Goal: Check status: Check status

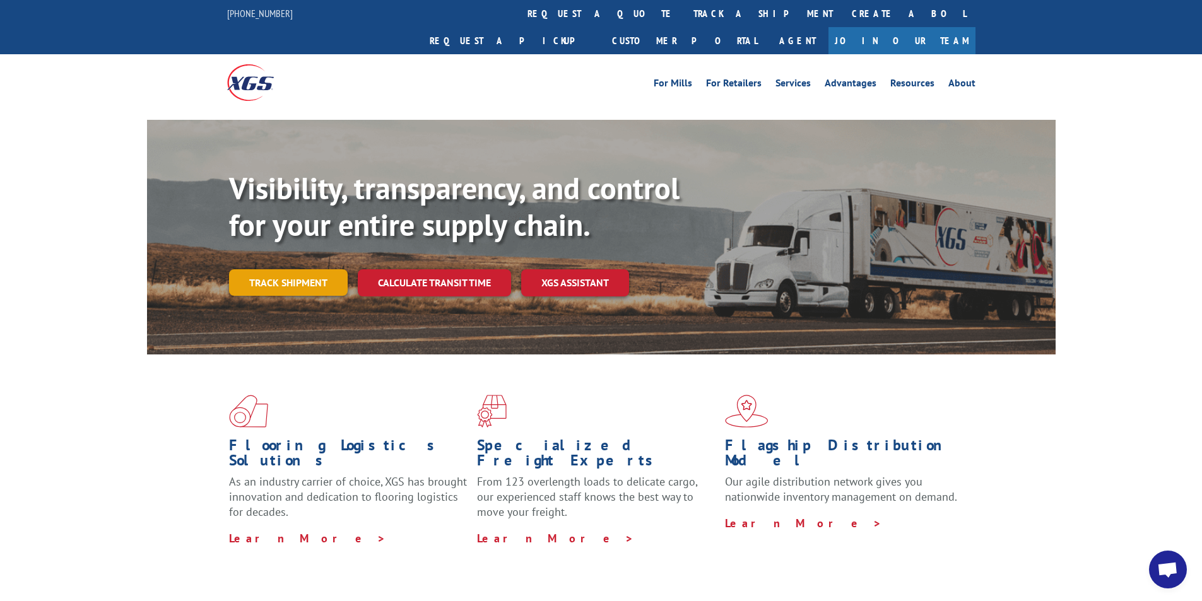
click at [293, 269] on link "Track shipment" at bounding box center [288, 282] width 119 height 27
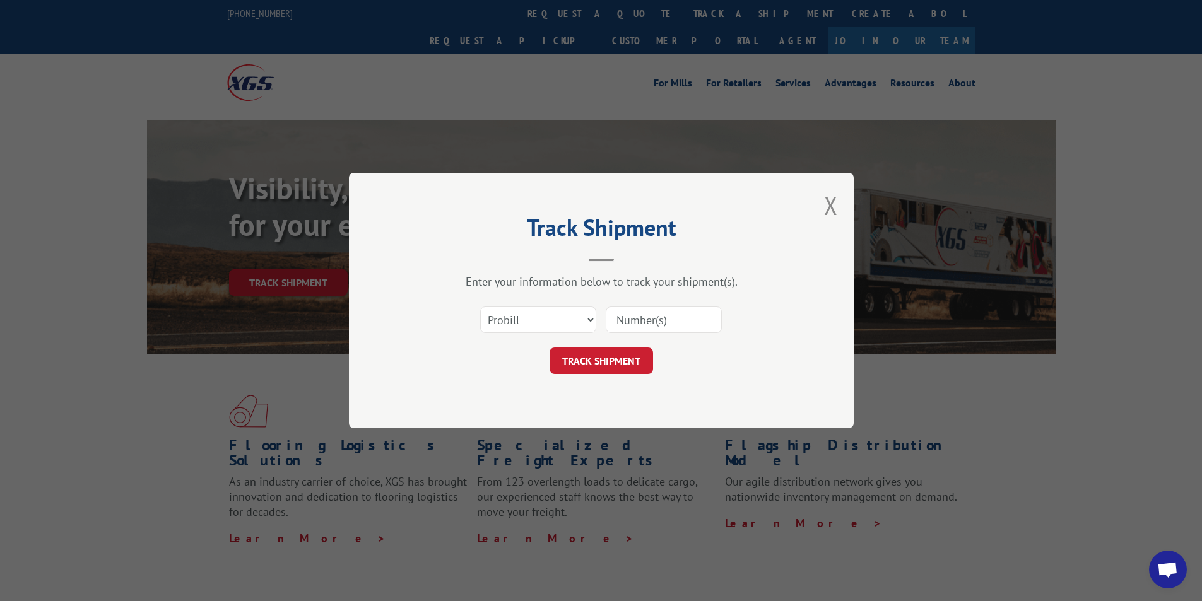
click at [637, 330] on input at bounding box center [664, 320] width 116 height 27
paste input "14557612"
type input "14557612"
click at [613, 357] on button "TRACK SHIPMENT" at bounding box center [601, 361] width 103 height 27
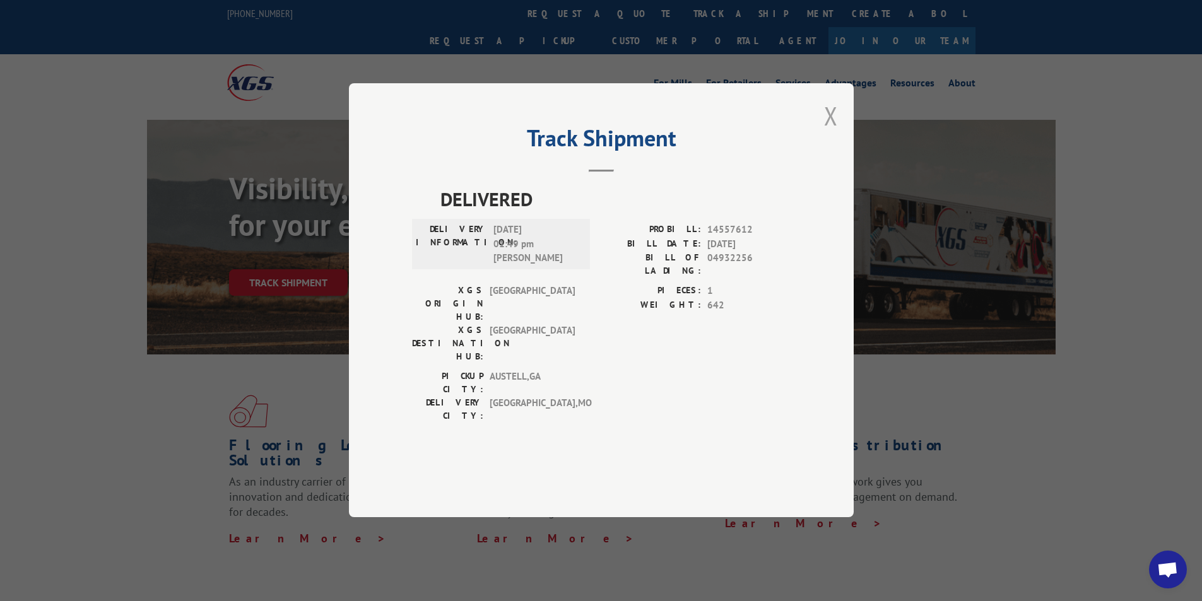
click at [824, 133] on button "Close modal" at bounding box center [831, 115] width 14 height 33
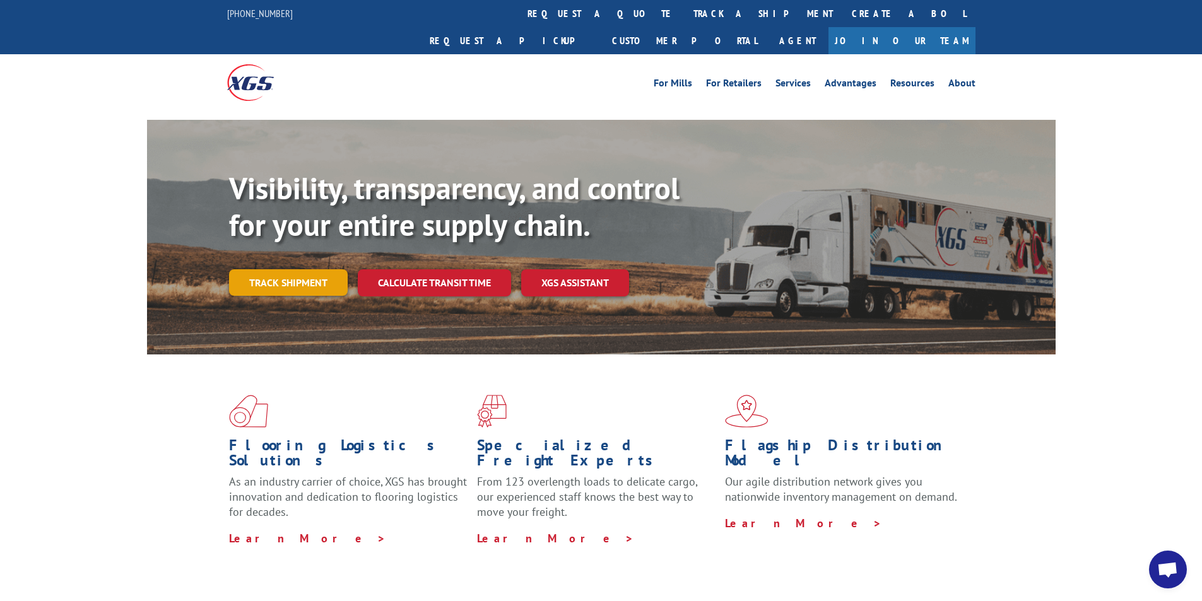
click at [287, 269] on link "Track shipment" at bounding box center [288, 282] width 119 height 27
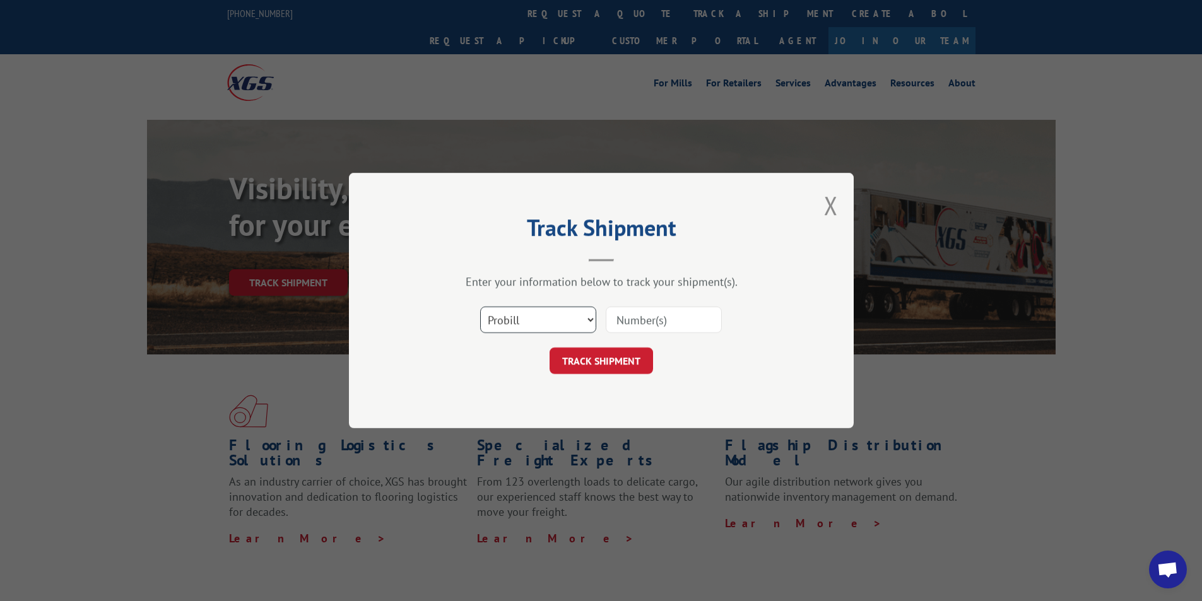
click at [584, 322] on select "Select category... Probill BOL PO" at bounding box center [538, 320] width 116 height 27
select select "bol"
click at [480, 307] on select "Select category... Probill BOL PO" at bounding box center [538, 320] width 116 height 27
click at [628, 325] on input at bounding box center [664, 320] width 116 height 27
paste input "04934851"
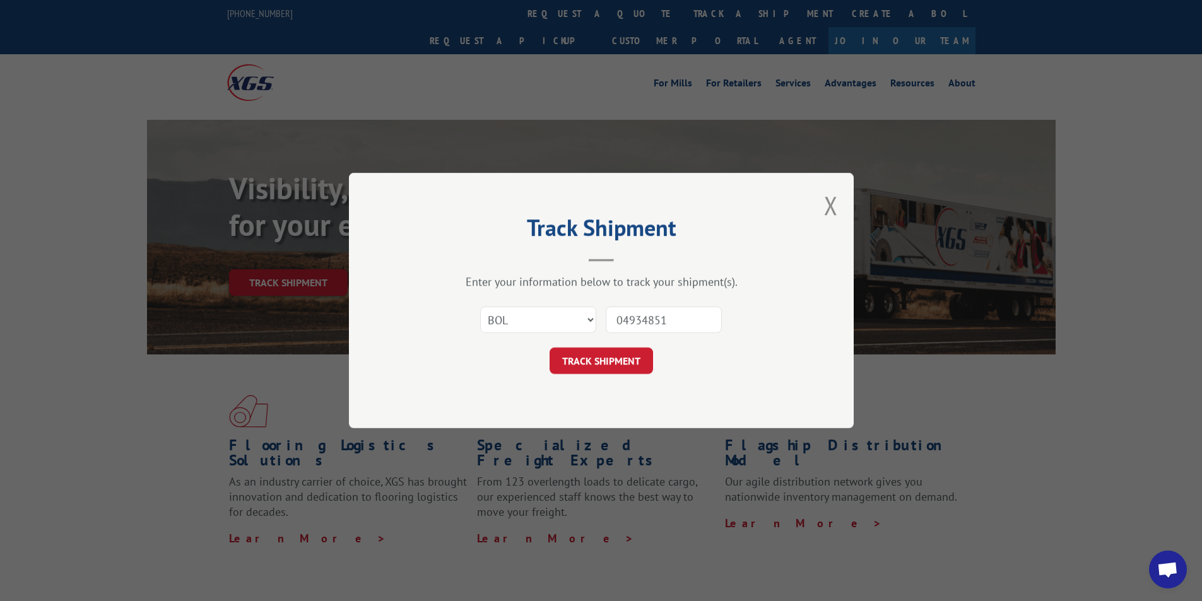
type input "04934851"
click at [674, 322] on input "04934851" at bounding box center [664, 320] width 116 height 27
paste input "AA04934851"
type input "AA04934851"
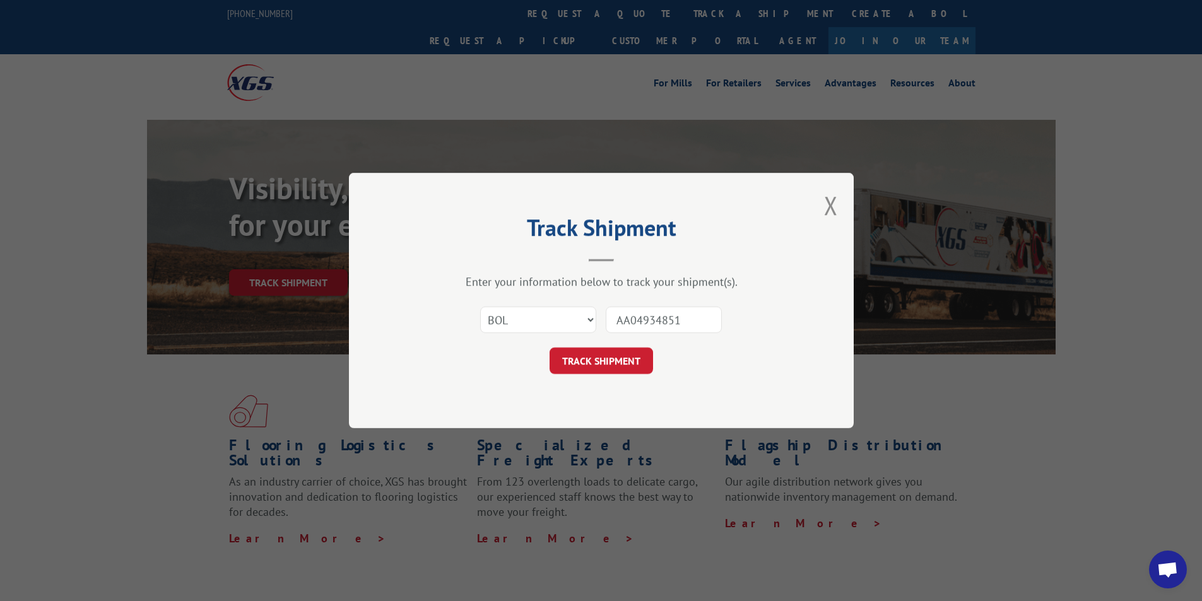
click button "TRACK SHIPMENT" at bounding box center [601, 361] width 103 height 27
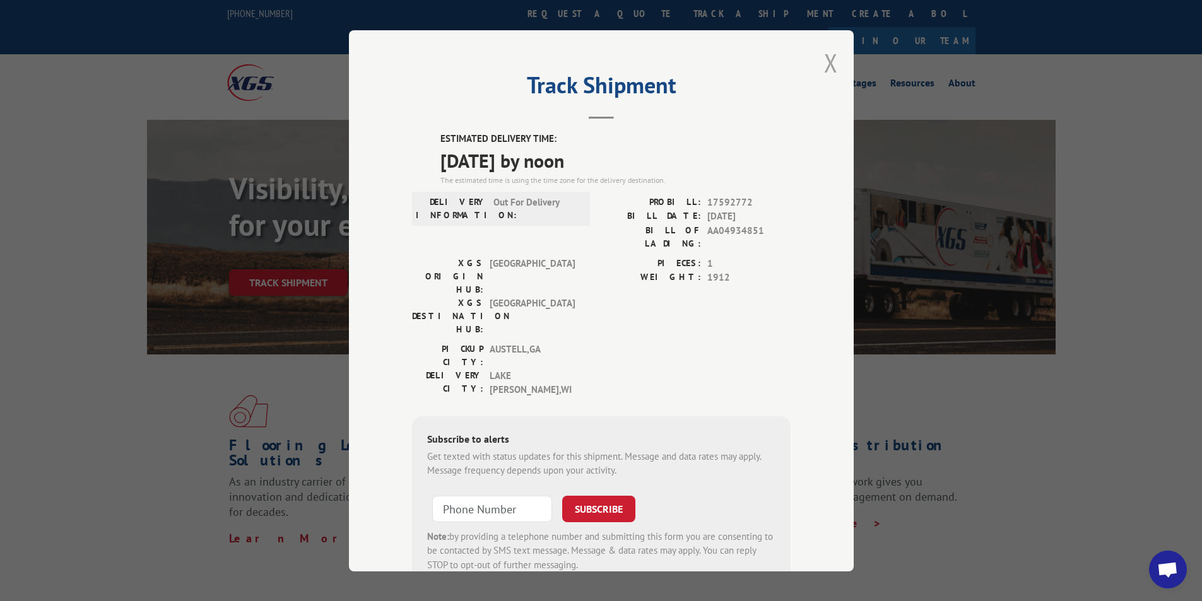
click at [825, 72] on button "Close modal" at bounding box center [831, 62] width 14 height 33
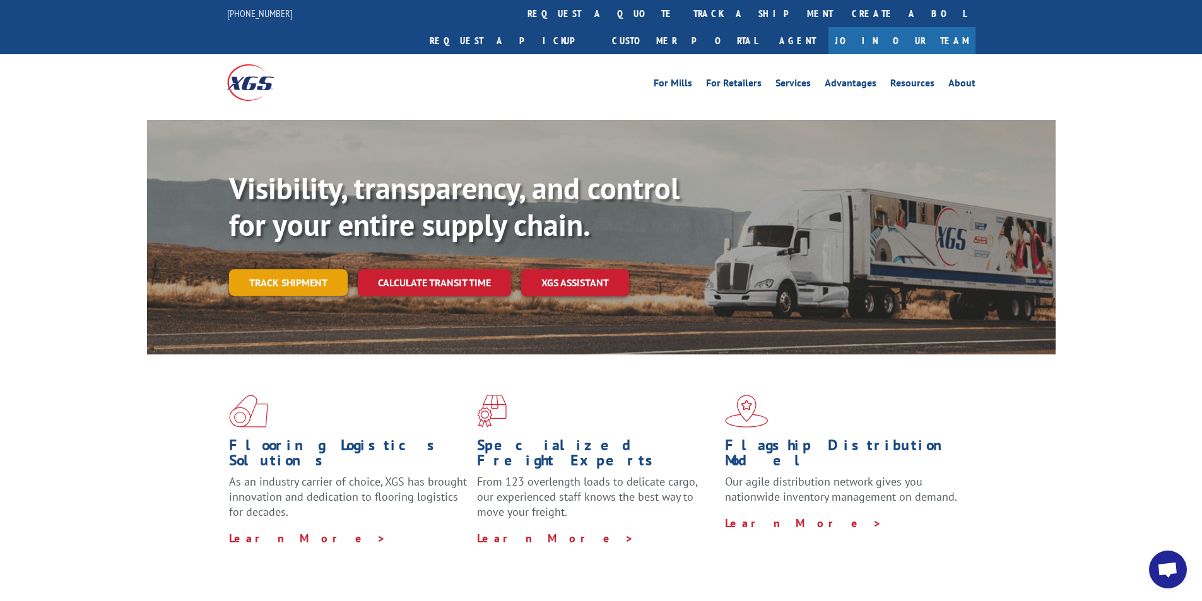
click at [337, 269] on link "Track shipment" at bounding box center [288, 282] width 119 height 27
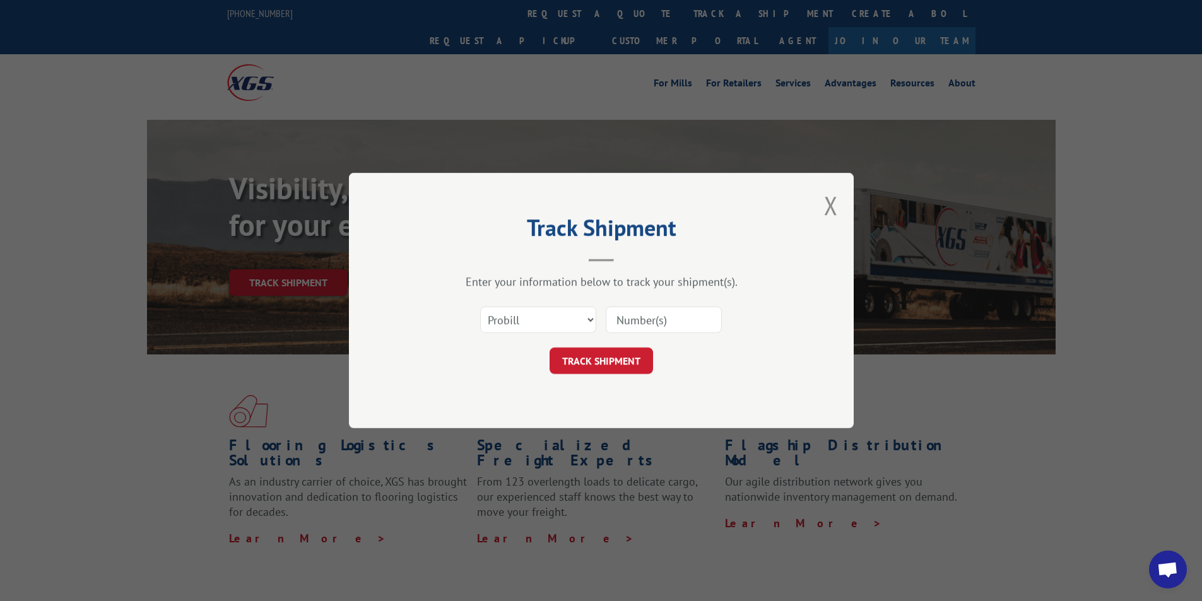
click at [634, 317] on input at bounding box center [664, 320] width 116 height 27
paste input "17095556"
type input "17095556"
click at [614, 355] on button "TRACK SHIPMENT" at bounding box center [601, 361] width 103 height 27
